Goal: Information Seeking & Learning: Check status

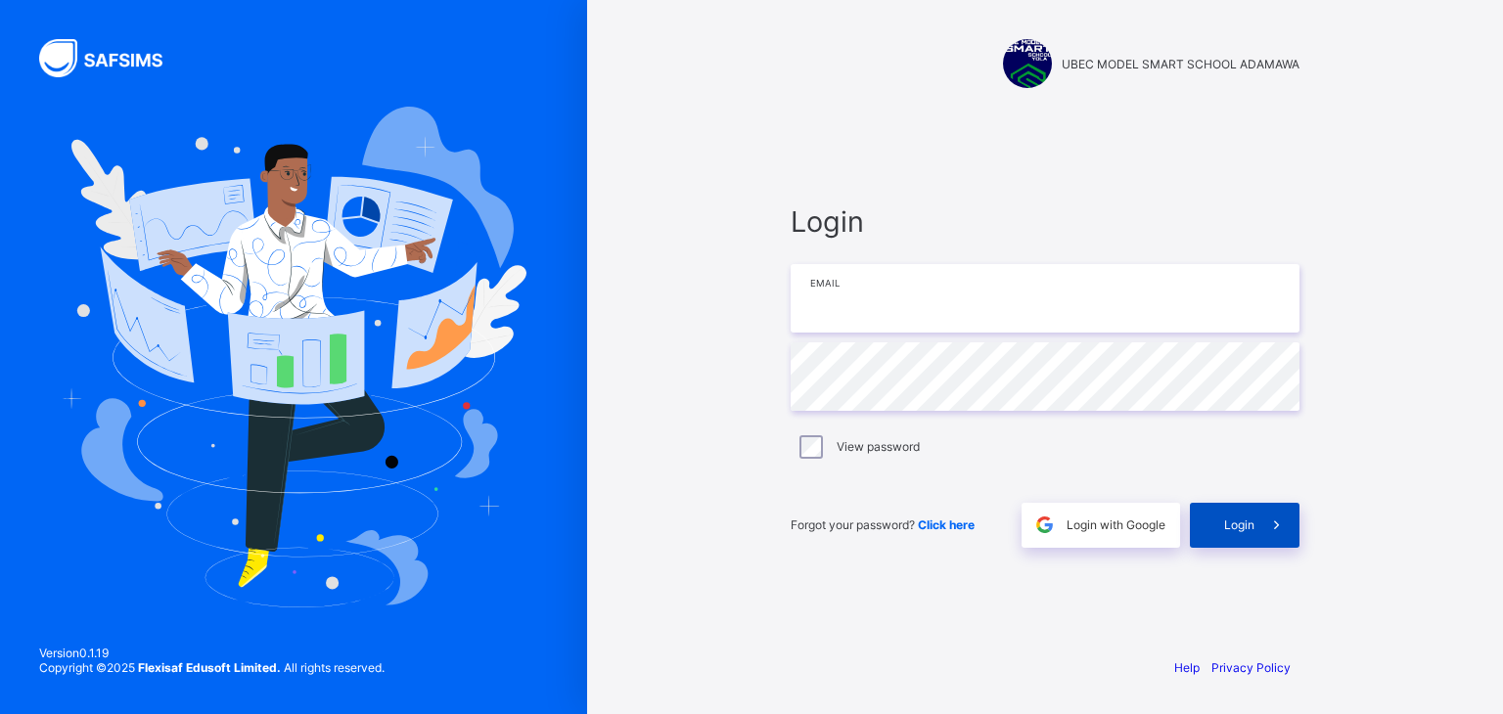
type input "**********"
click at [1269, 503] on span at bounding box center [1277, 525] width 45 height 45
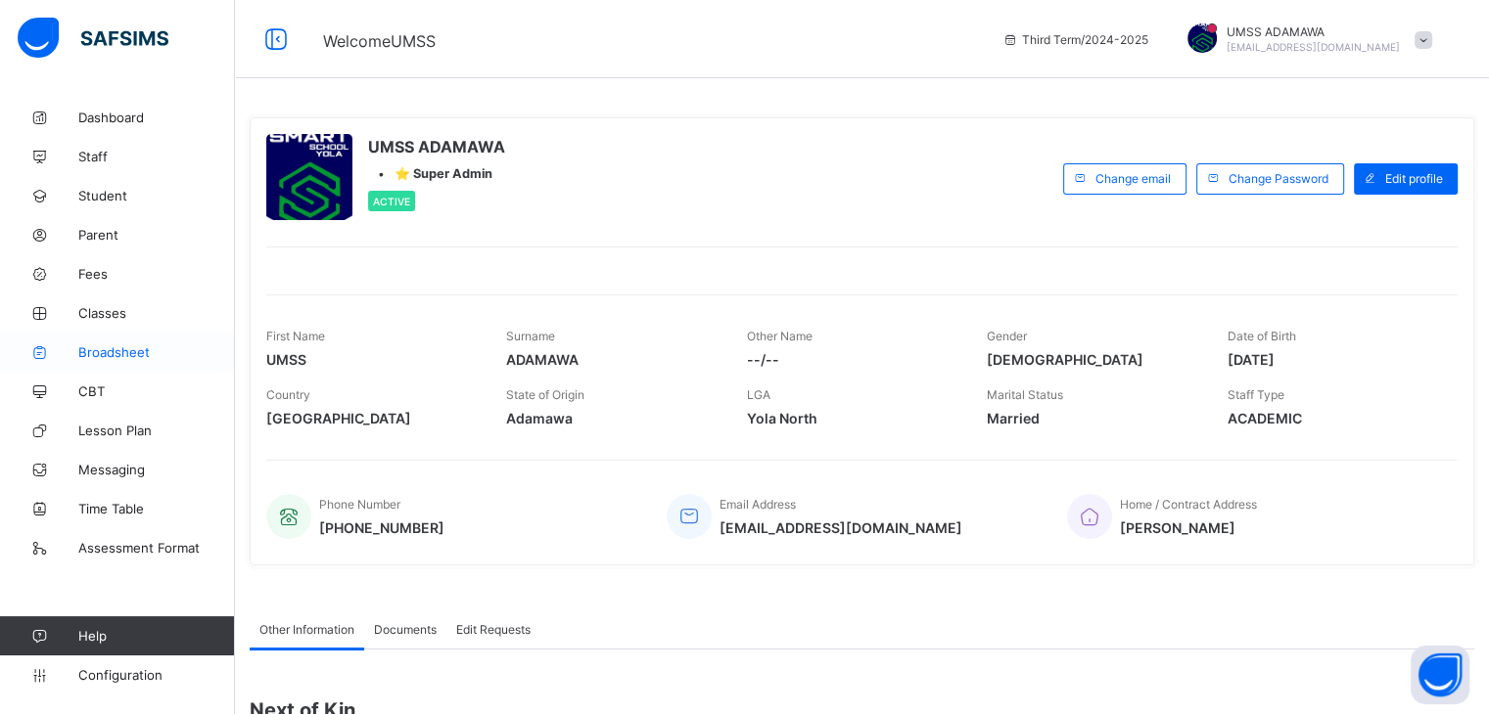
click at [125, 349] on span "Broadsheet" at bounding box center [156, 353] width 157 height 16
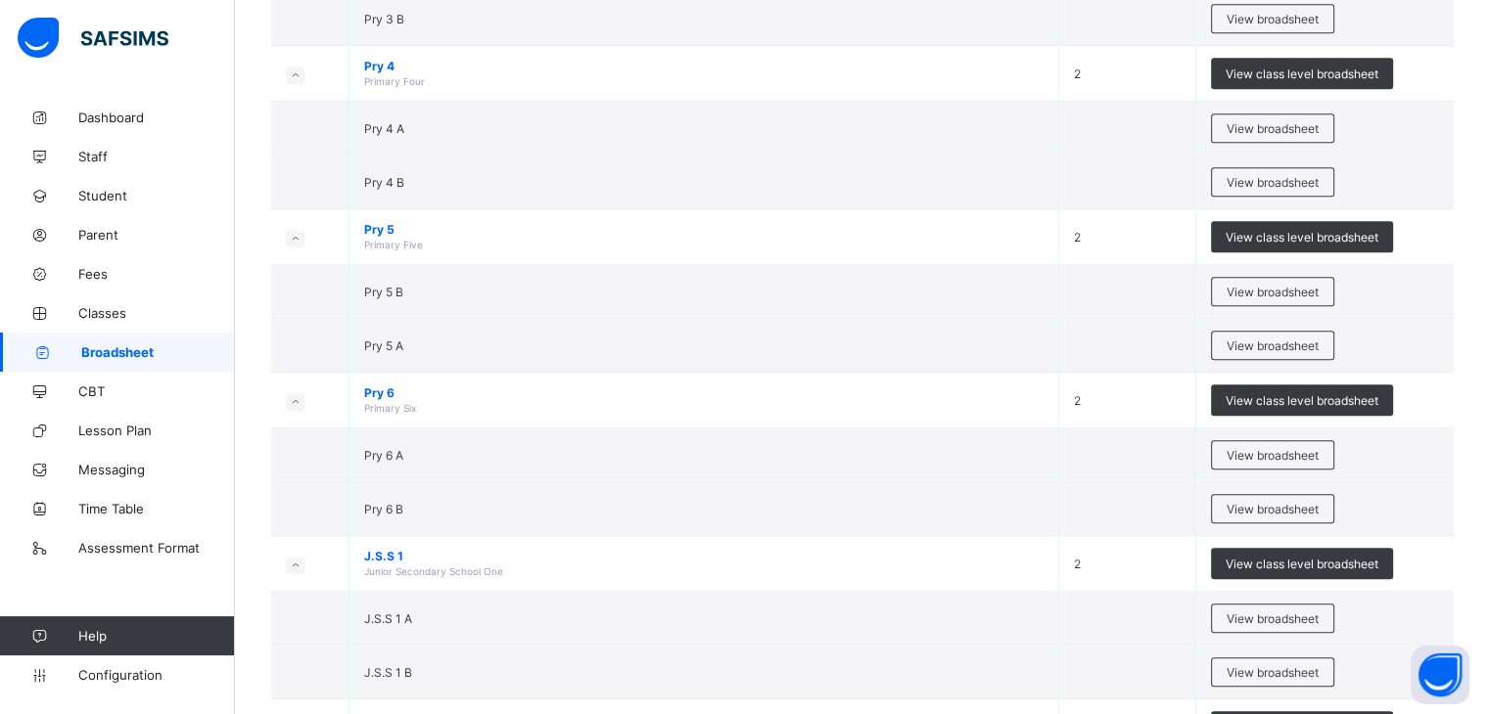
scroll to position [1081, 0]
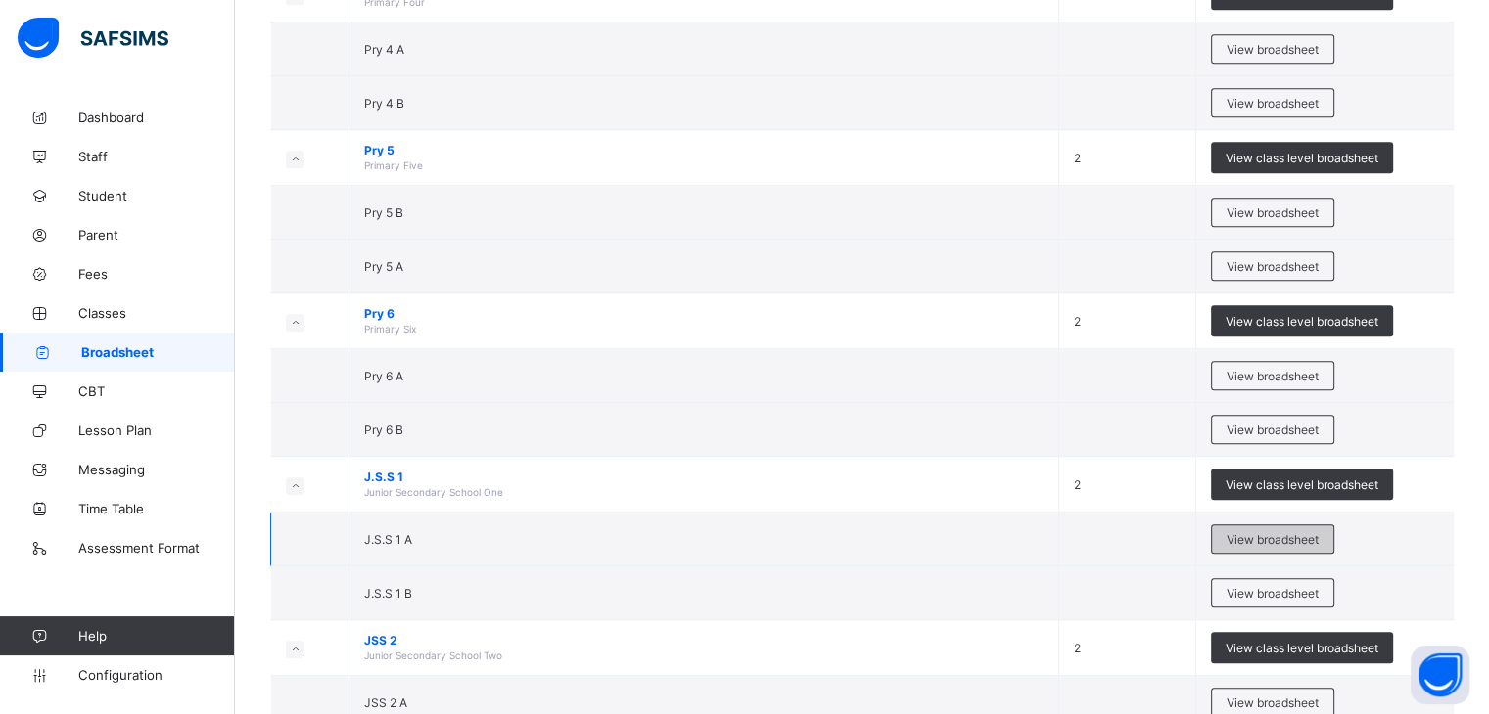
click at [1305, 539] on span "View broadsheet" at bounding box center [1272, 539] width 92 height 15
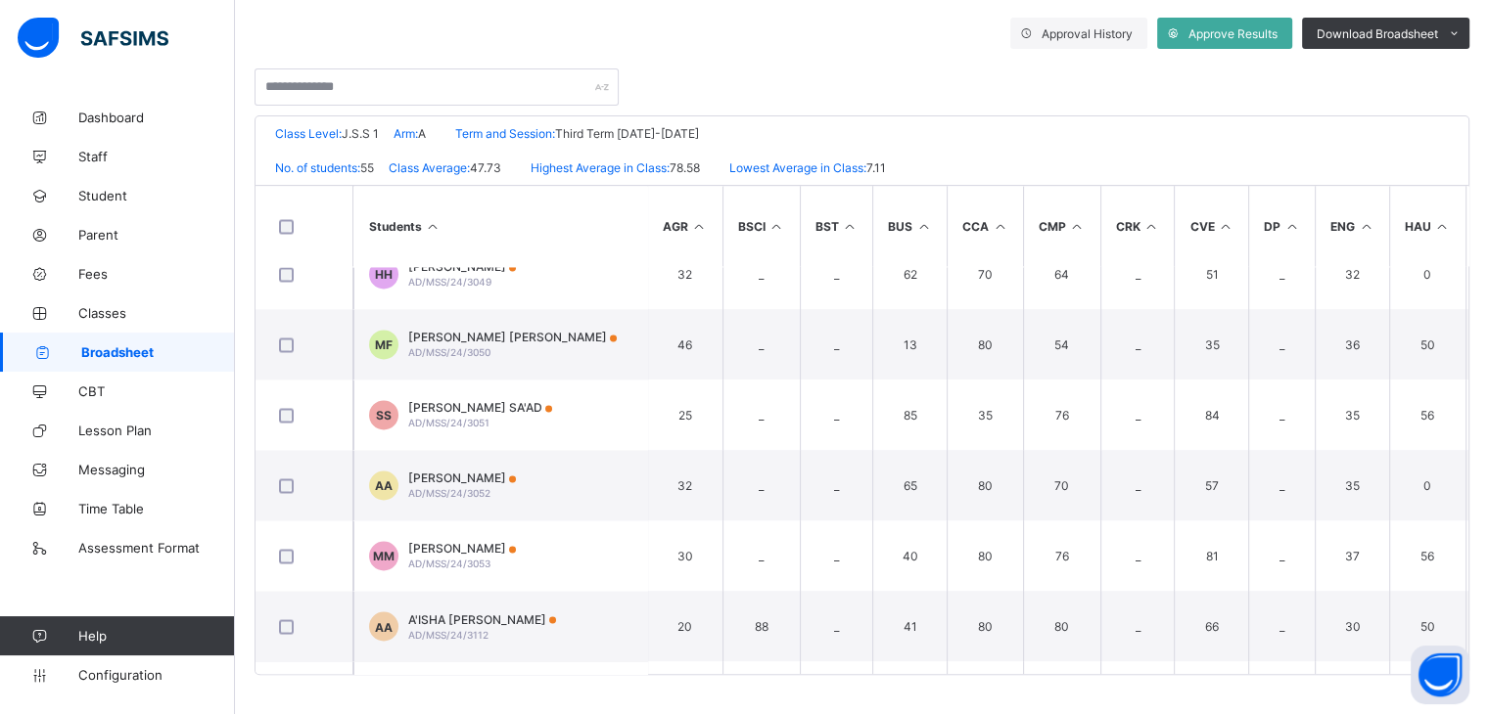
scroll to position [3346, 0]
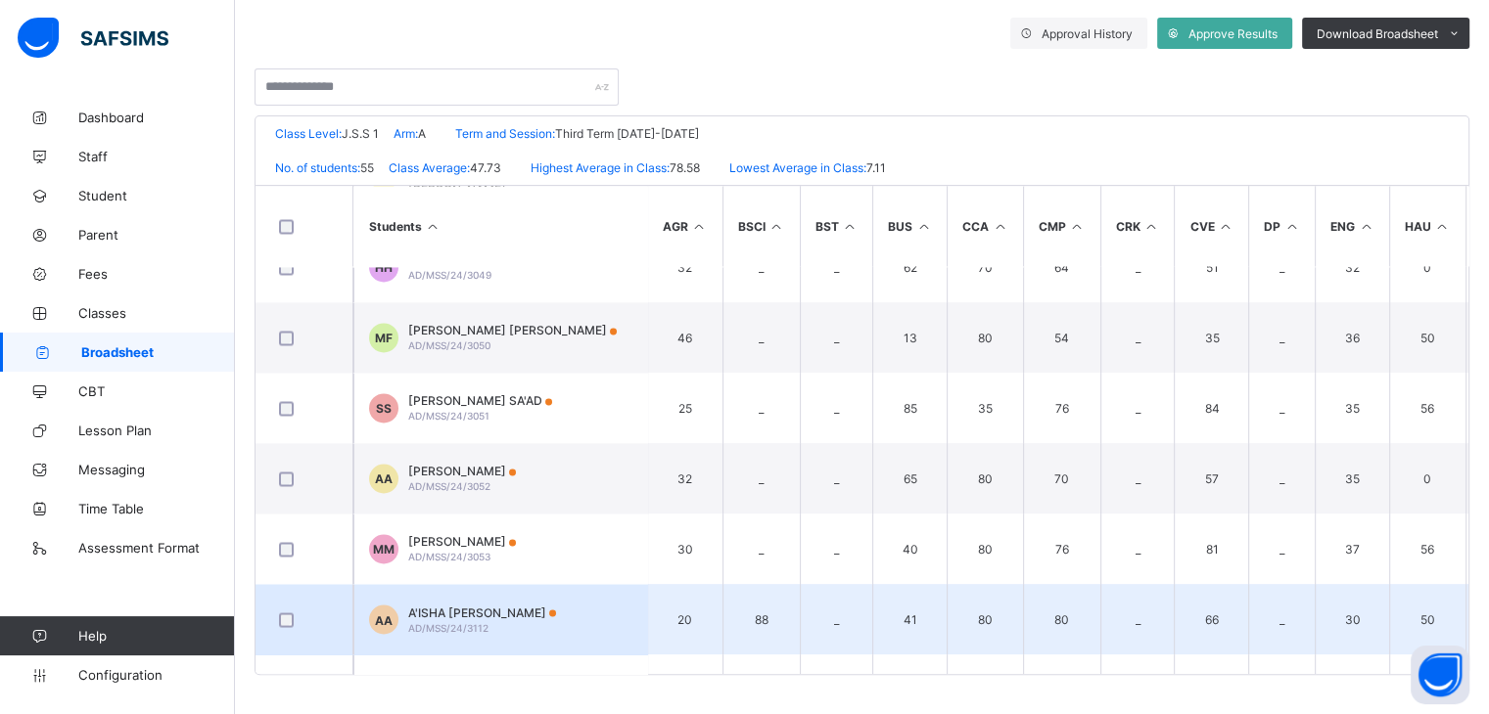
click at [469, 639] on td "AA A'ISHA [PERSON_NAME] AD/MSS/24/3112" at bounding box center [500, 619] width 294 height 70
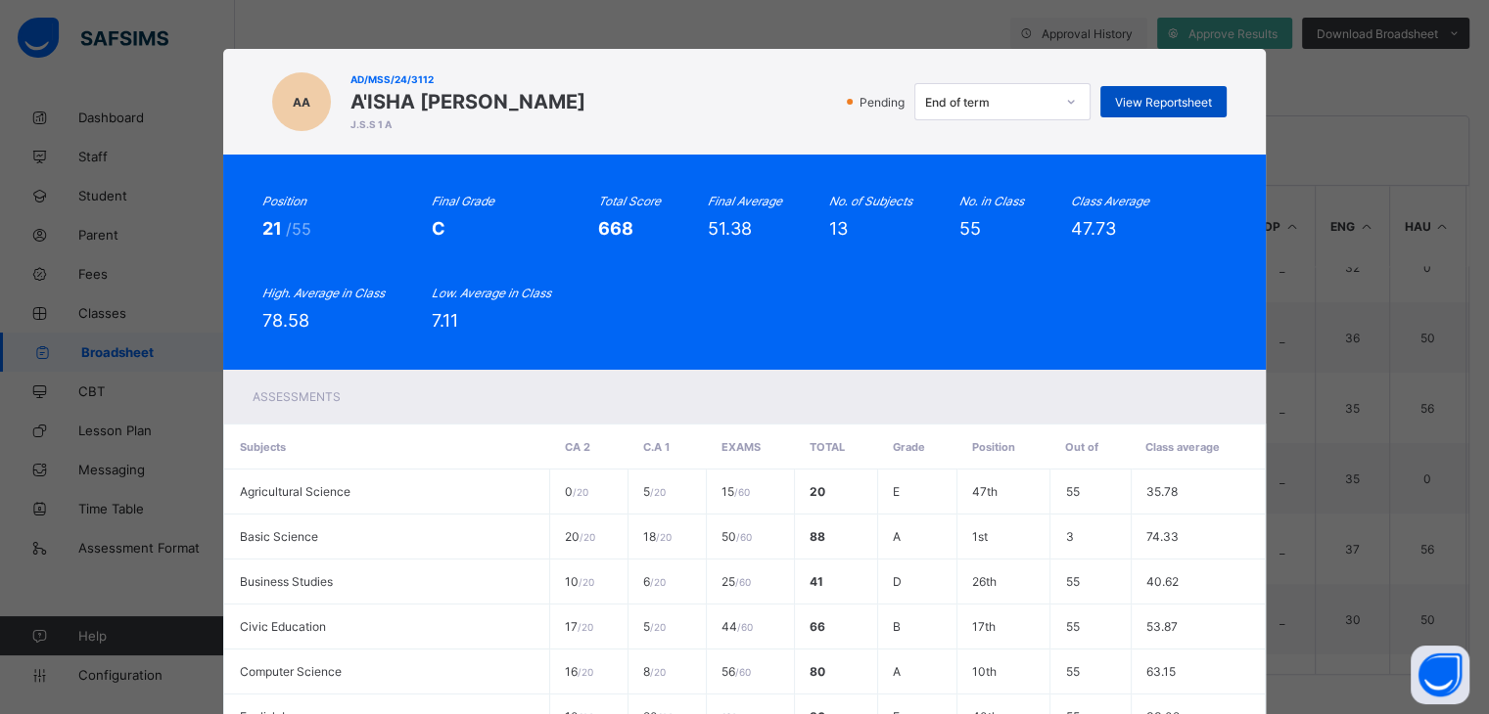
click at [1169, 105] on span "View Reportsheet" at bounding box center [1163, 102] width 97 height 15
click at [1216, 156] on div "Position 21 /55 Final Grade C Total Score 668 Final Average 51.38 No. of Subjec…" at bounding box center [744, 262] width 1042 height 215
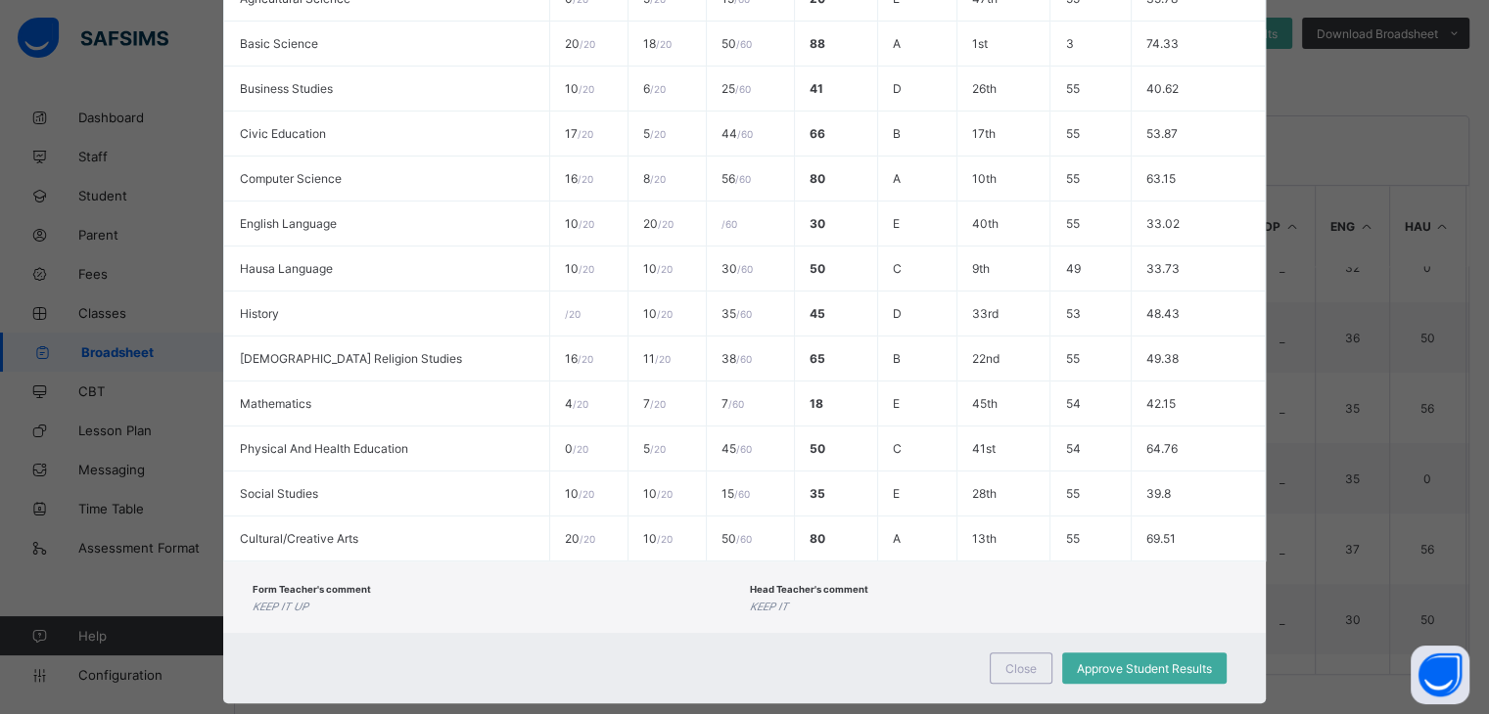
scroll to position [532, 0]
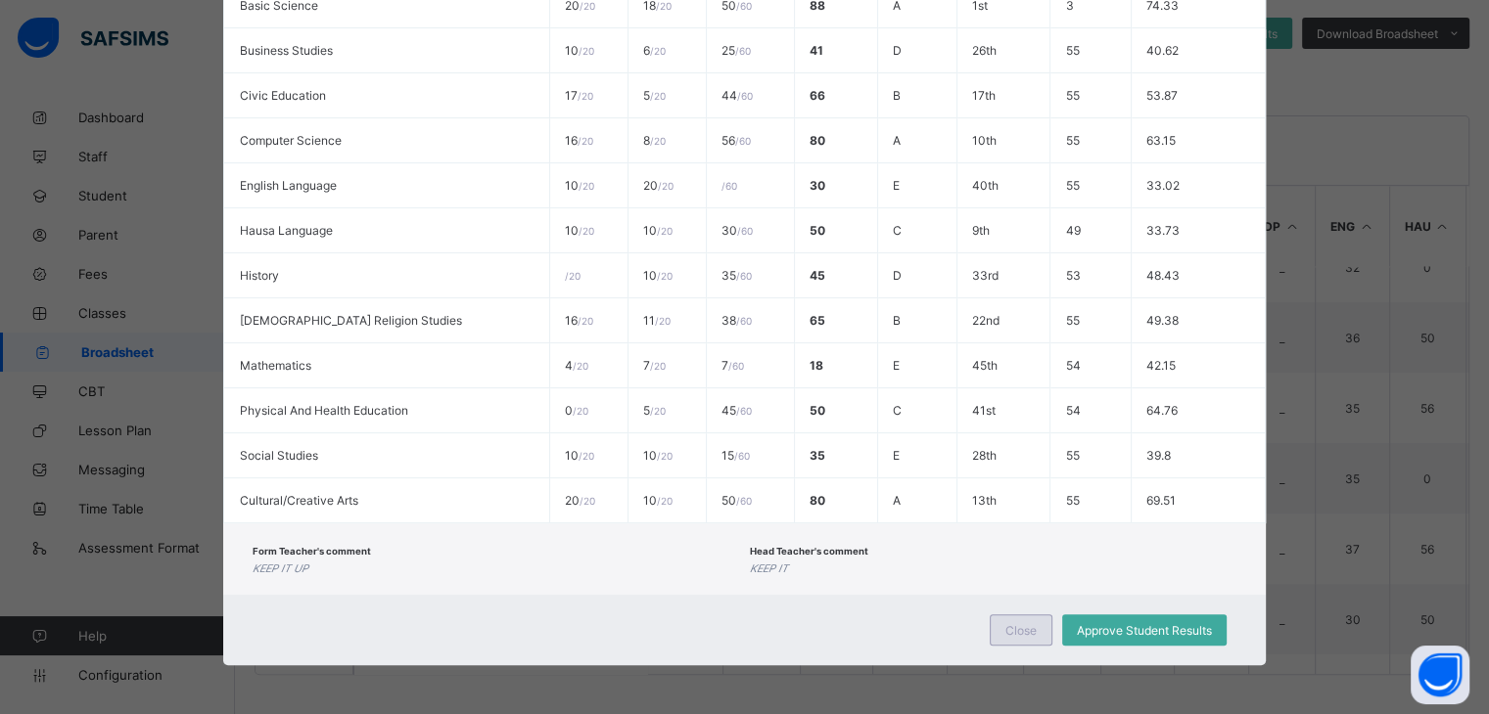
click at [1026, 619] on div "Close" at bounding box center [1021, 630] width 63 height 31
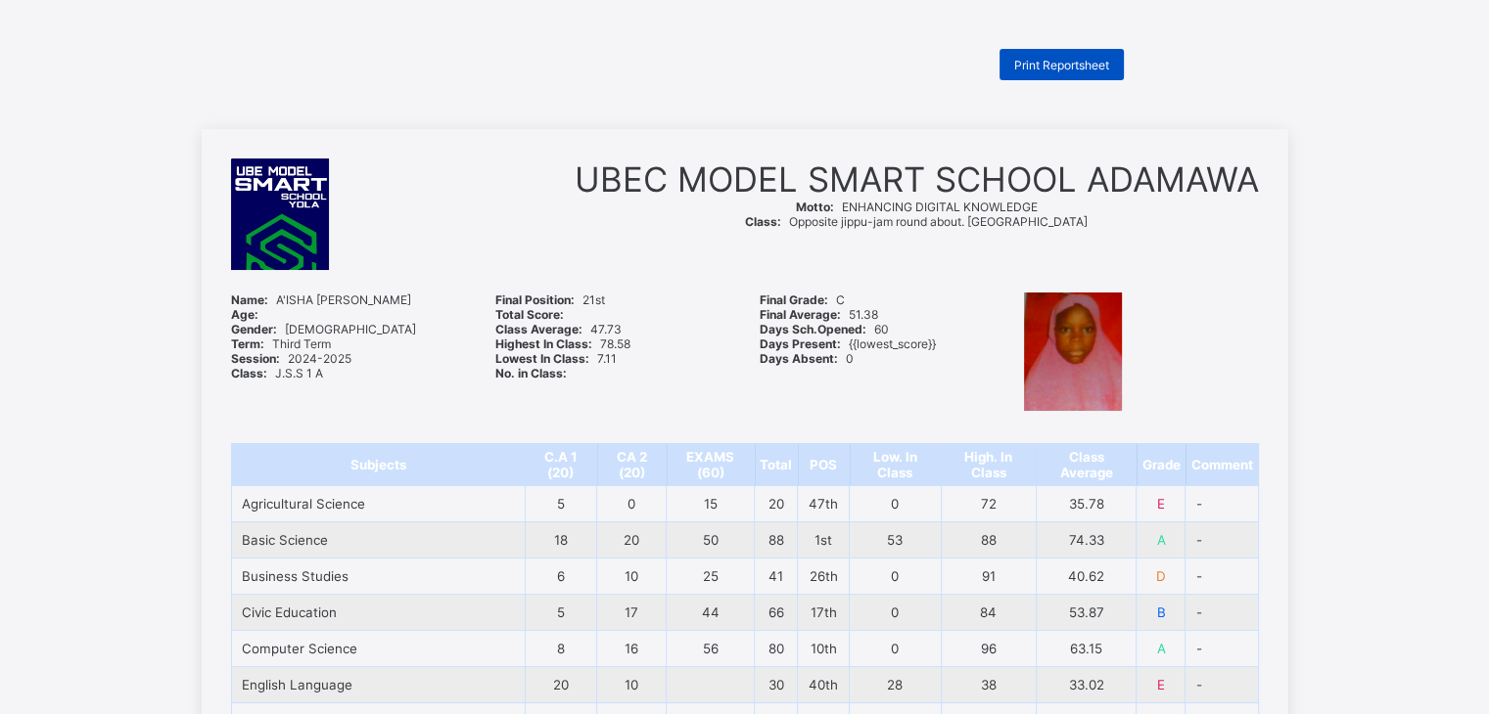
click at [1074, 74] on div "Print Reportsheet" at bounding box center [1061, 64] width 124 height 31
